Goal: Task Accomplishment & Management: Use online tool/utility

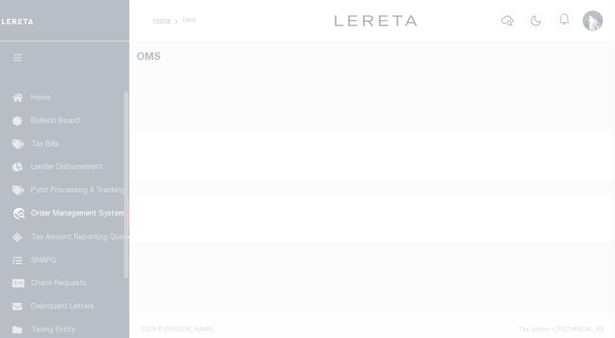
select select "200"
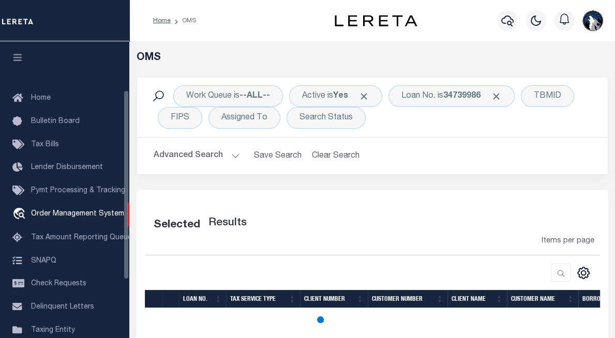
scroll to position [76, 0]
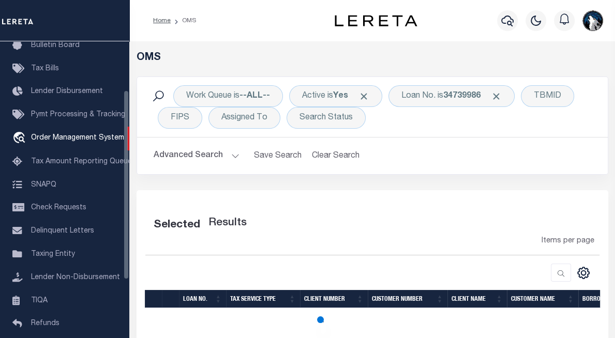
select select "200"
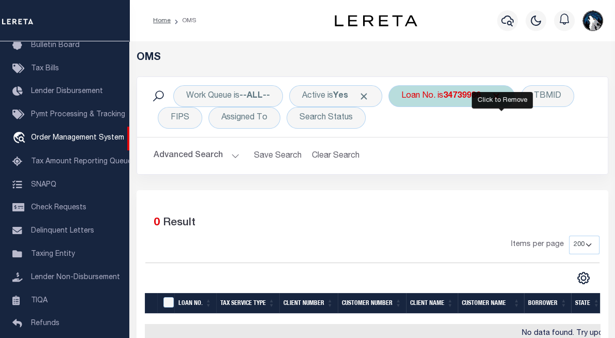
click at [502, 93] on span "Click to Remove" at bounding box center [496, 96] width 11 height 11
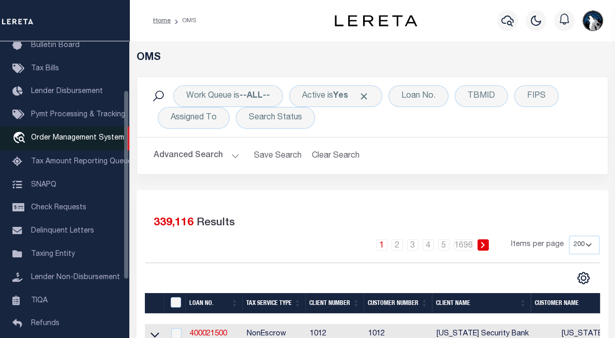
click at [62, 145] on link "travel_explore Order Management System" at bounding box center [64, 139] width 129 height 24
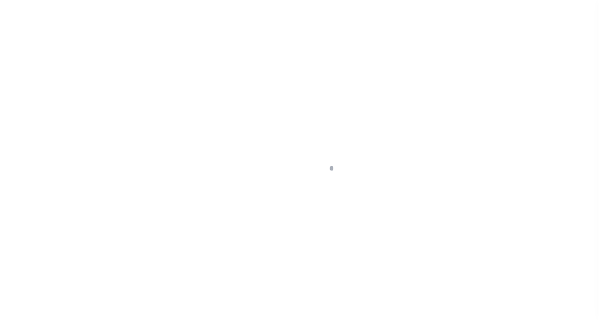
scroll to position [76, 0]
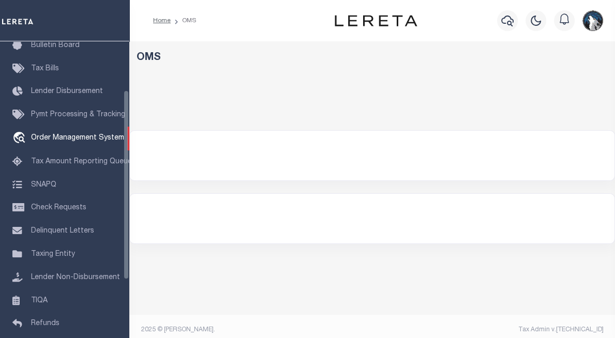
select select "200"
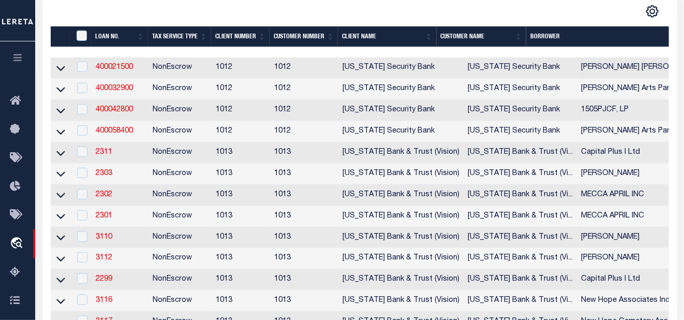
scroll to position [0, 0]
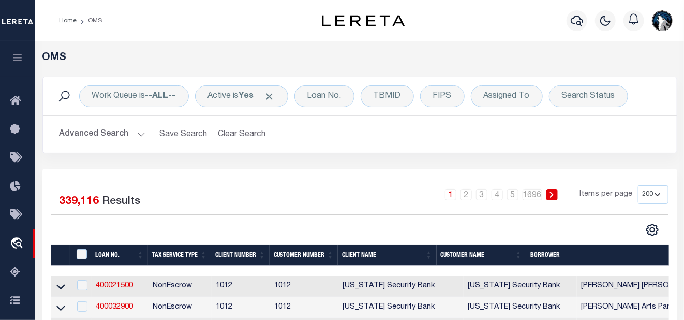
click at [615, 195] on select "10 25 50 100 200" at bounding box center [653, 194] width 31 height 19
select select "25"
click at [615, 185] on select "10 25 50 100 200" at bounding box center [653, 194] width 31 height 19
